Goal: Check status: Check status

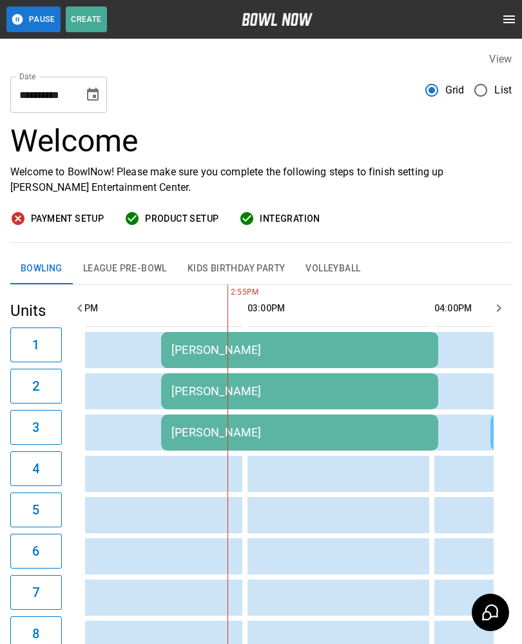
click at [257, 485] on td "sticky table" at bounding box center [276, 474] width 42 height 36
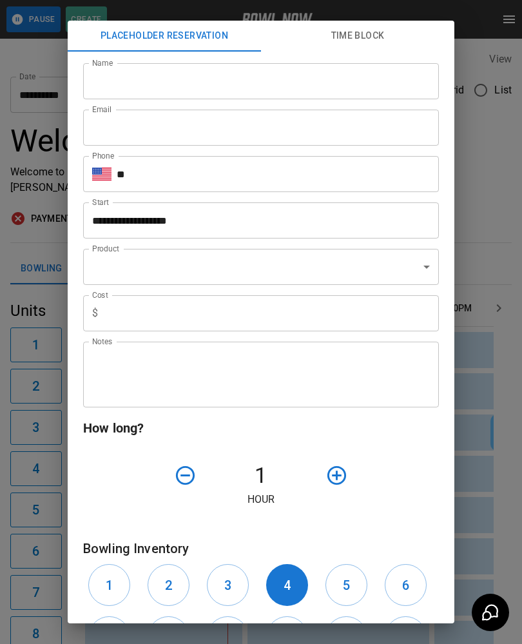
click at [483, 488] on div "**********" at bounding box center [261, 322] width 522 height 644
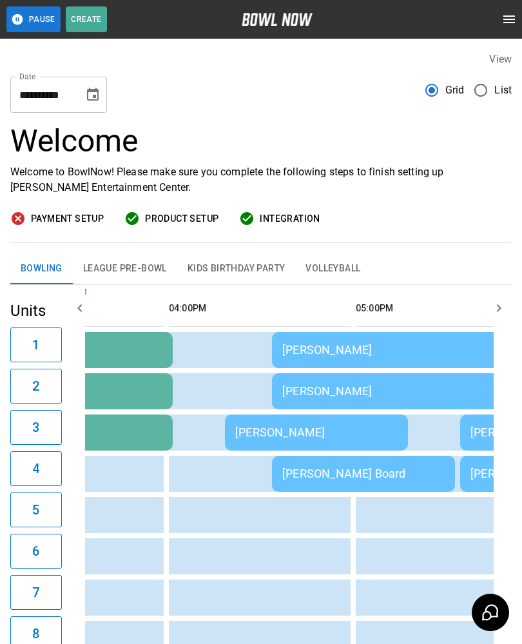
click at [338, 425] on div "[PERSON_NAME]" at bounding box center [316, 432] width 162 height 14
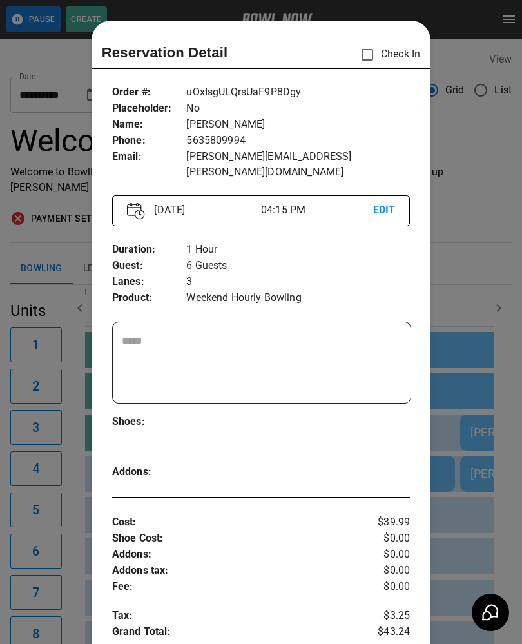
scroll to position [21, 0]
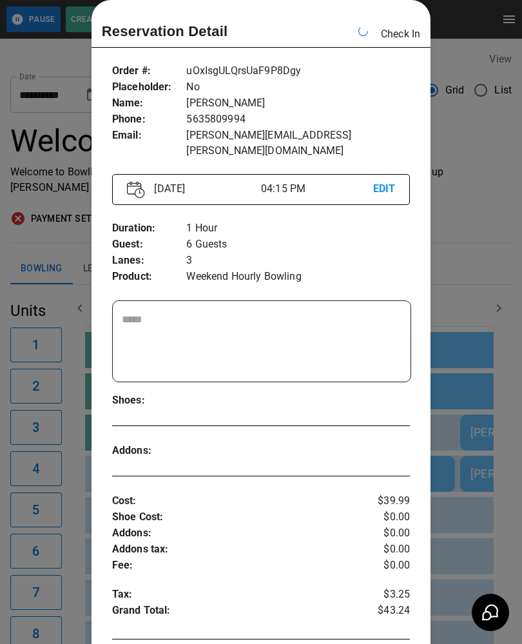
click at [473, 75] on div at bounding box center [261, 322] width 522 height 644
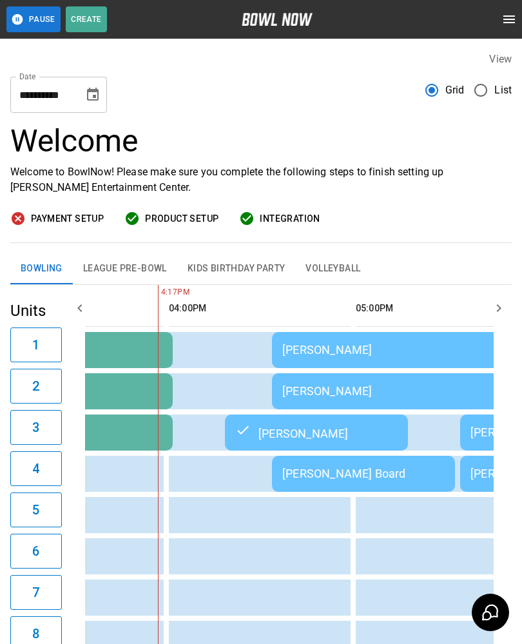
click at [346, 356] on div "[PERSON_NAME]" at bounding box center [410, 350] width 257 height 14
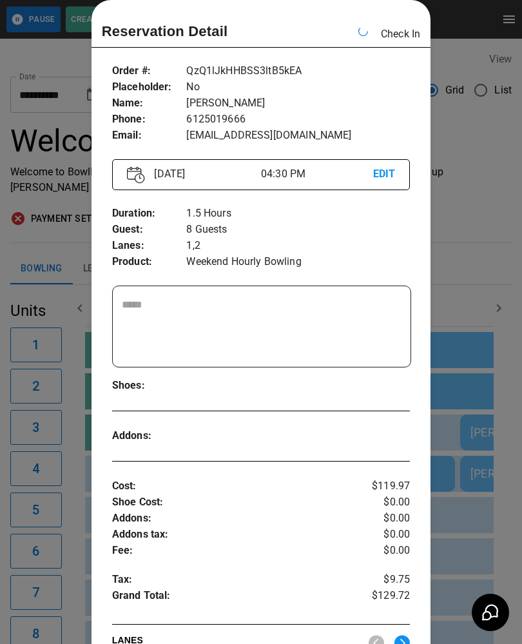
scroll to position [0, 1309]
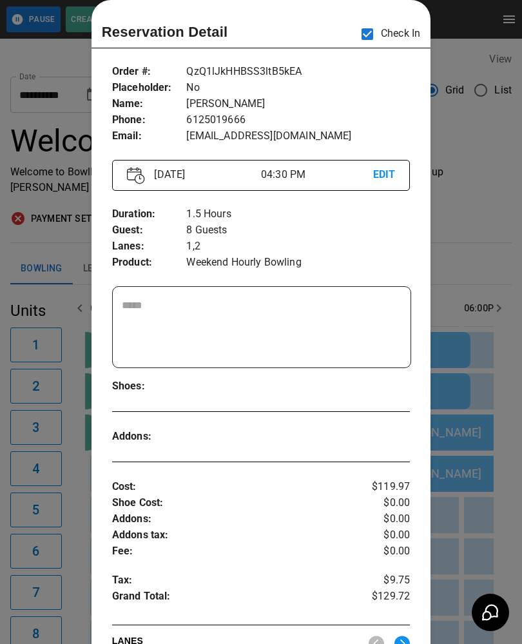
click at [476, 203] on div at bounding box center [261, 322] width 522 height 644
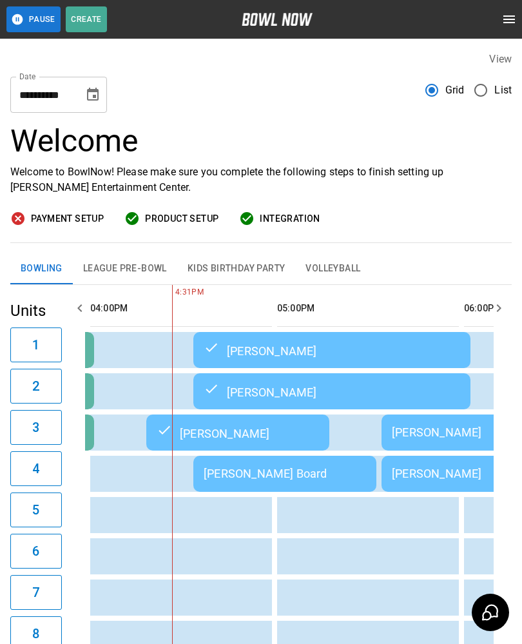
click at [286, 478] on div "[PERSON_NAME] Board" at bounding box center [285, 474] width 162 height 14
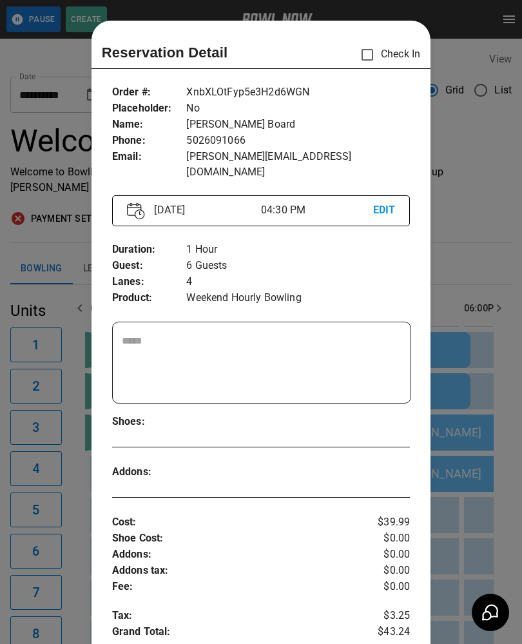
scroll to position [21, 0]
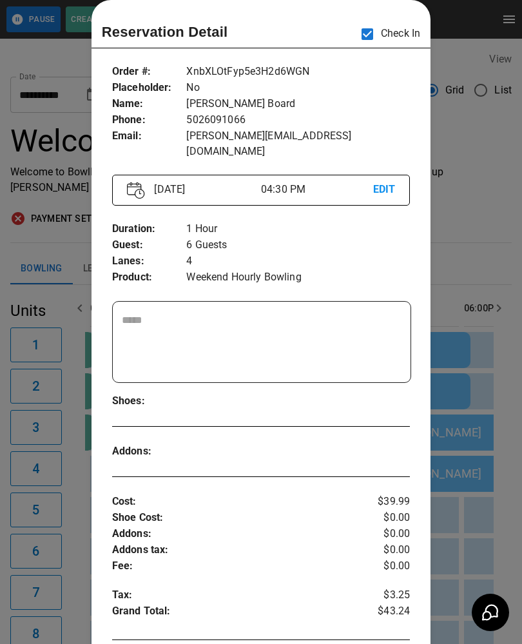
click at [456, 244] on div at bounding box center [261, 322] width 522 height 644
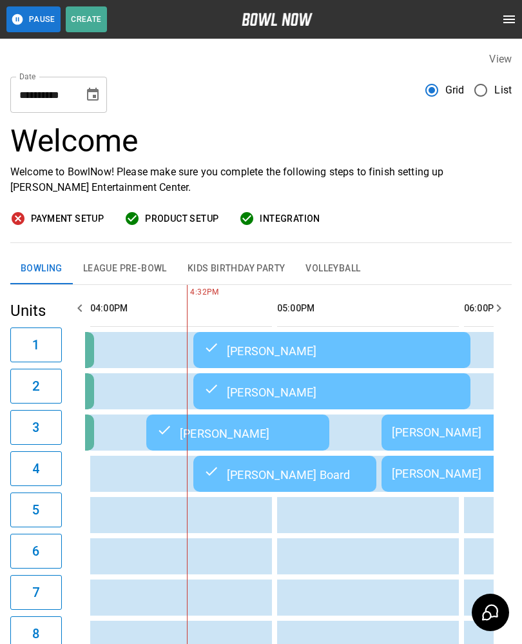
click at [255, 474] on div "[PERSON_NAME] Board" at bounding box center [285, 473] width 162 height 15
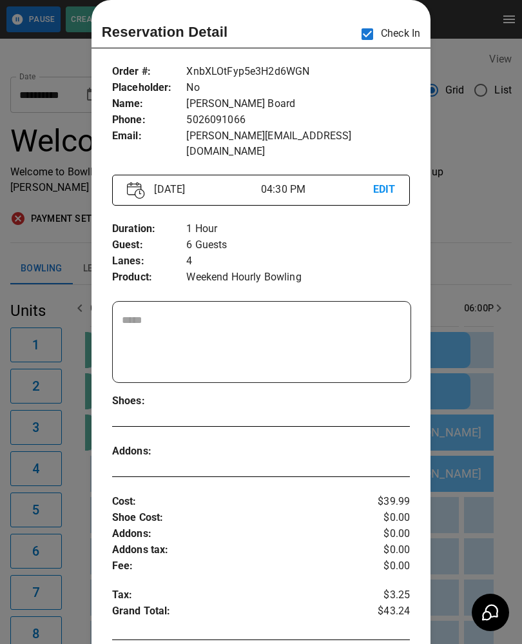
click at [465, 282] on div at bounding box center [261, 322] width 522 height 644
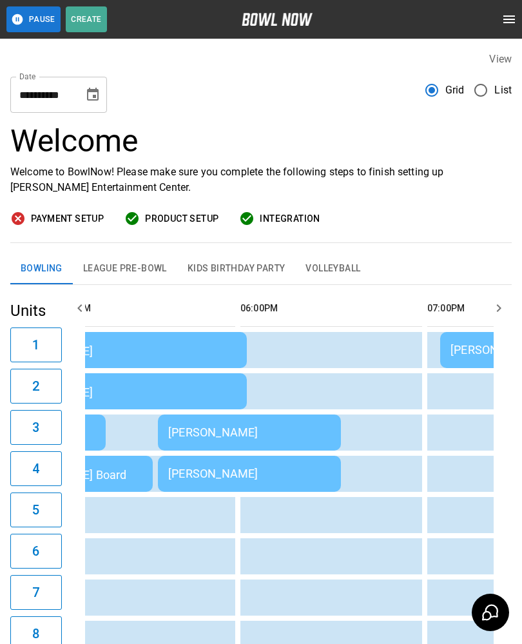
scroll to position [0, 1506]
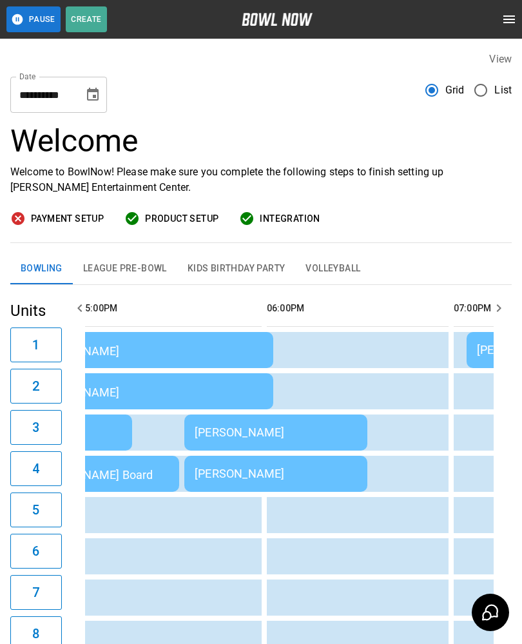
click at [256, 435] on div "[PERSON_NAME]" at bounding box center [276, 432] width 162 height 14
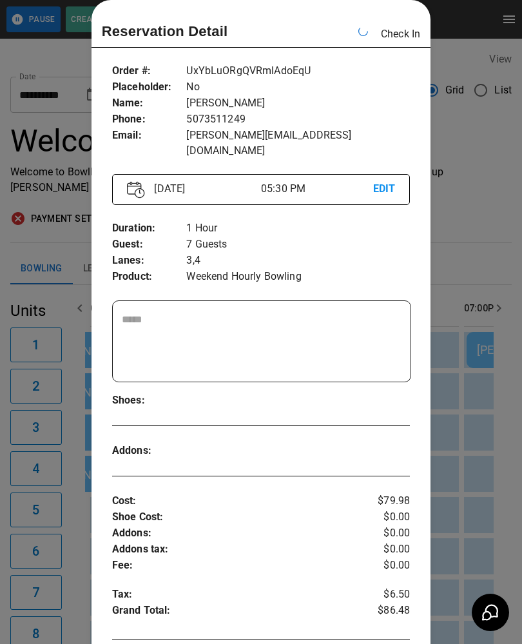
scroll to position [0, 1495]
click at [486, 122] on div at bounding box center [261, 322] width 522 height 644
